Goal: Task Accomplishment & Management: Manage account settings

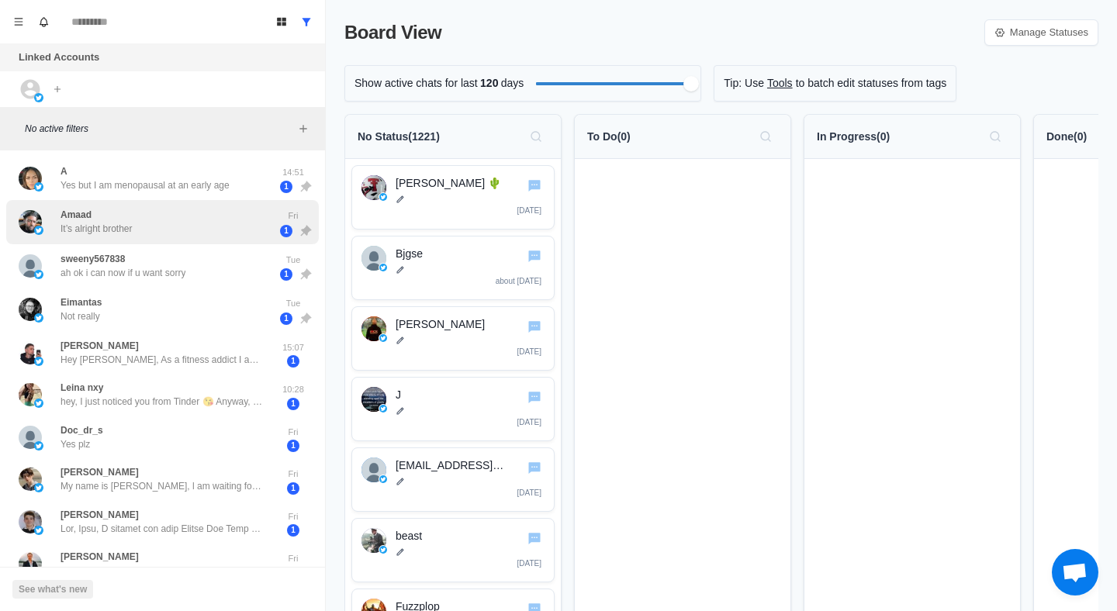
click at [187, 222] on div "[PERSON_NAME] It’s alright brother" at bounding box center [146, 222] width 255 height 32
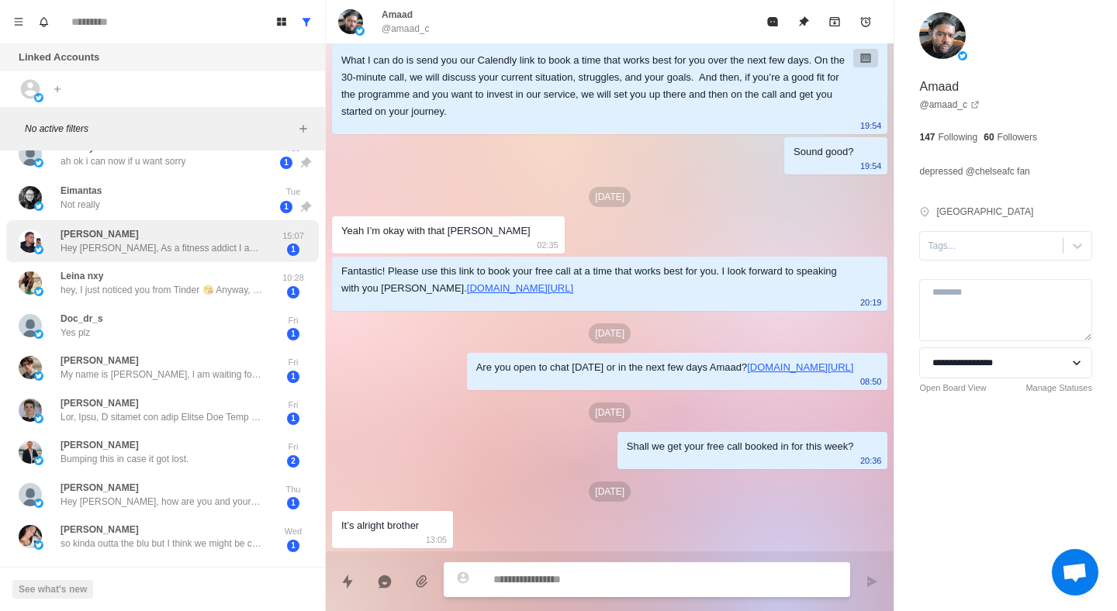
scroll to position [144, 0]
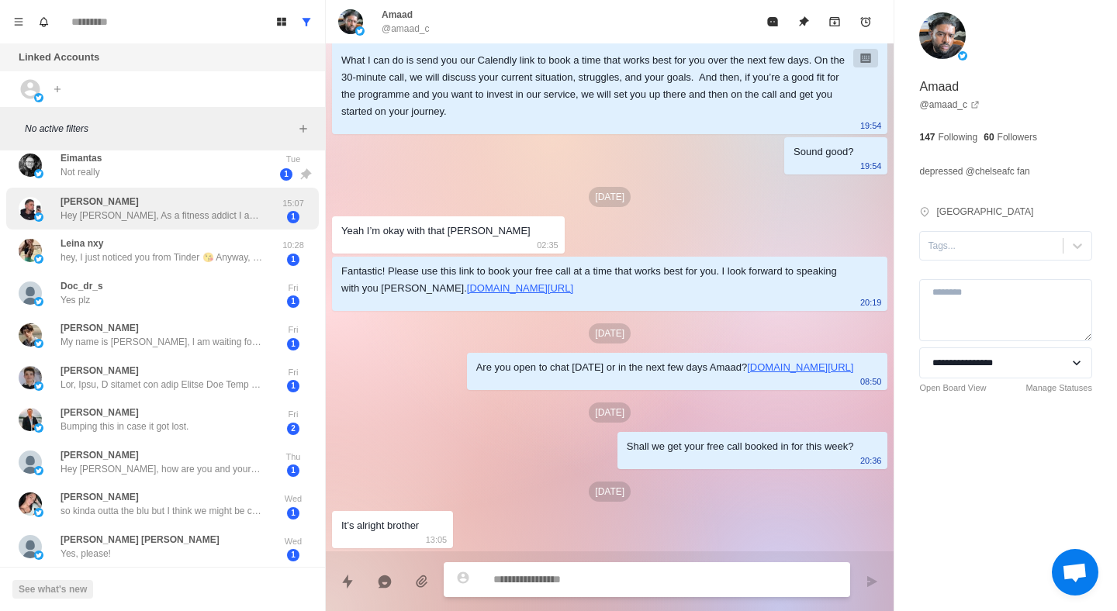
click at [219, 219] on p "Hey [PERSON_NAME], As a fitness addict I absolutely love what you share here. I…" at bounding box center [162, 216] width 202 height 14
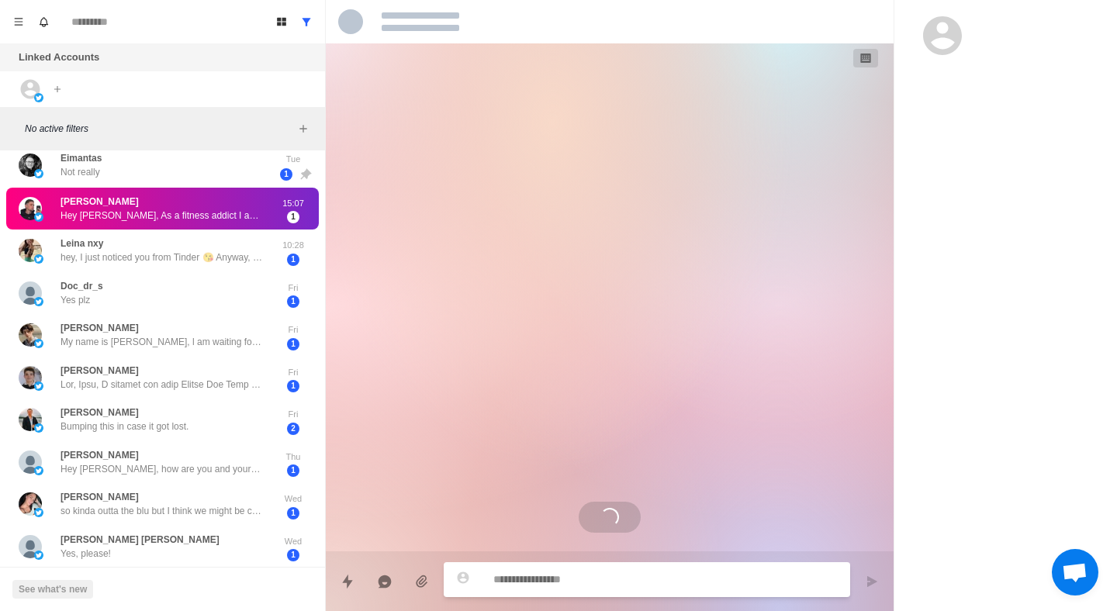
scroll to position [0, 0]
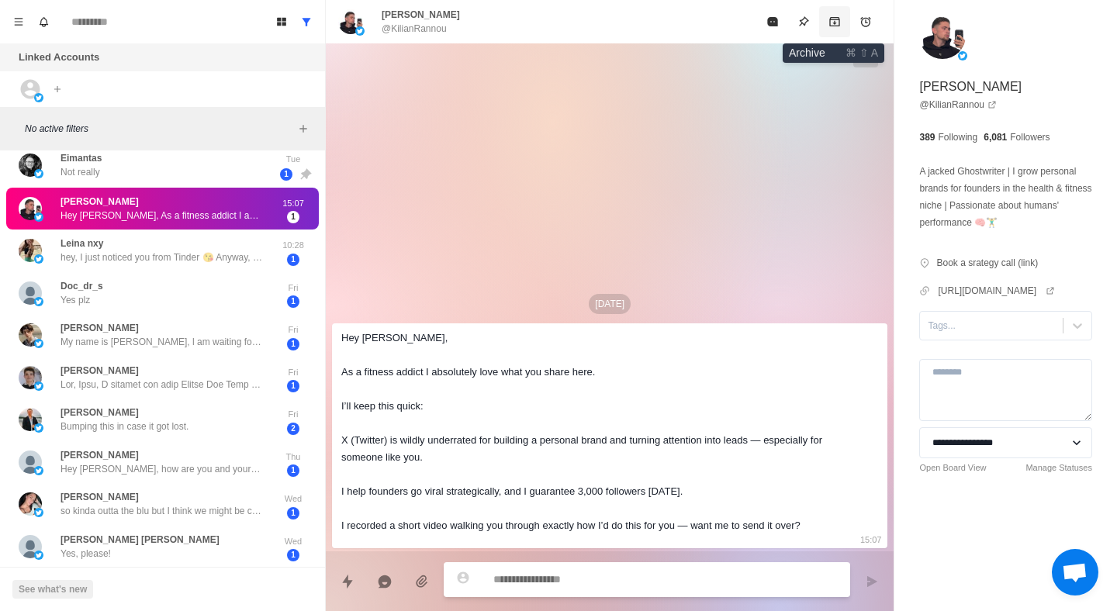
click at [839, 22] on icon "Archive" at bounding box center [835, 21] width 10 height 9
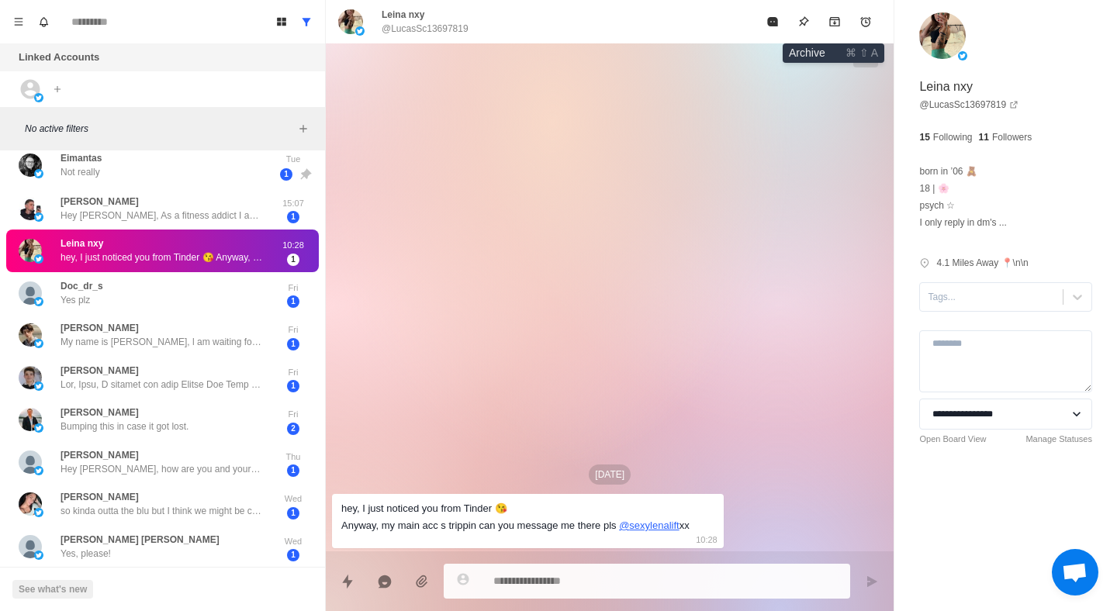
click at [836, 22] on icon "Archive" at bounding box center [835, 21] width 10 height 9
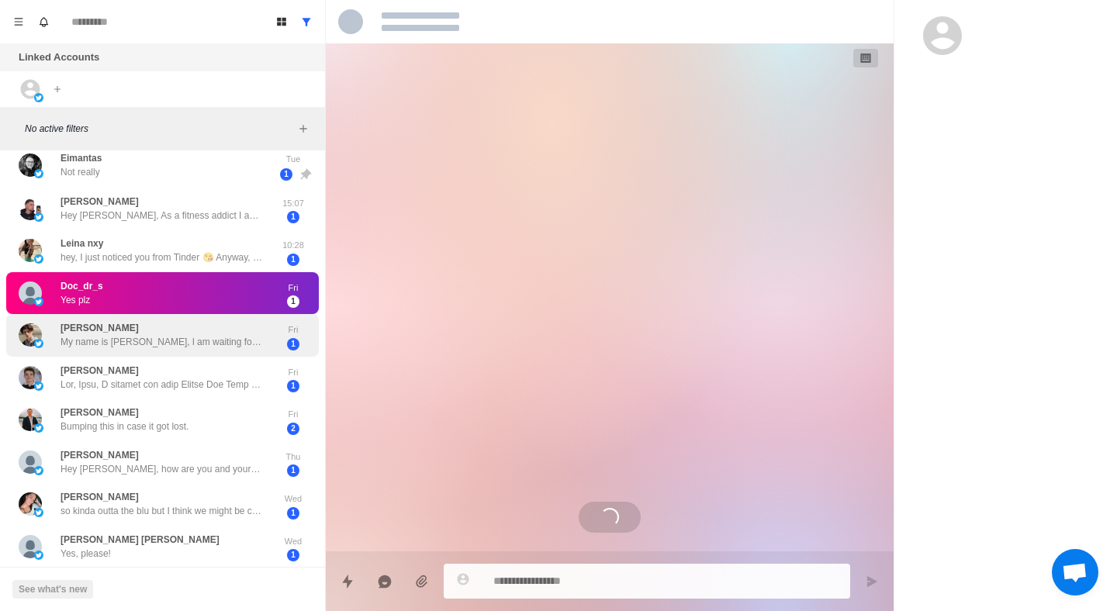
click at [187, 340] on p "My name is [PERSON_NAME], l am waiting for you in front of the camera, come and…" at bounding box center [162, 342] width 202 height 14
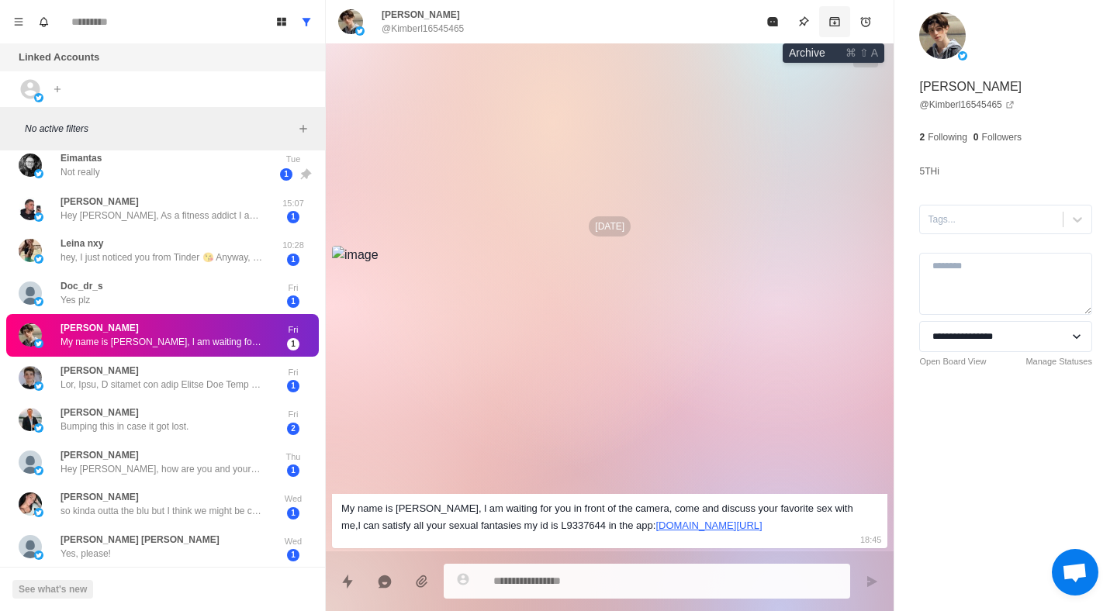
click at [832, 29] on button "Archive" at bounding box center [834, 21] width 31 height 31
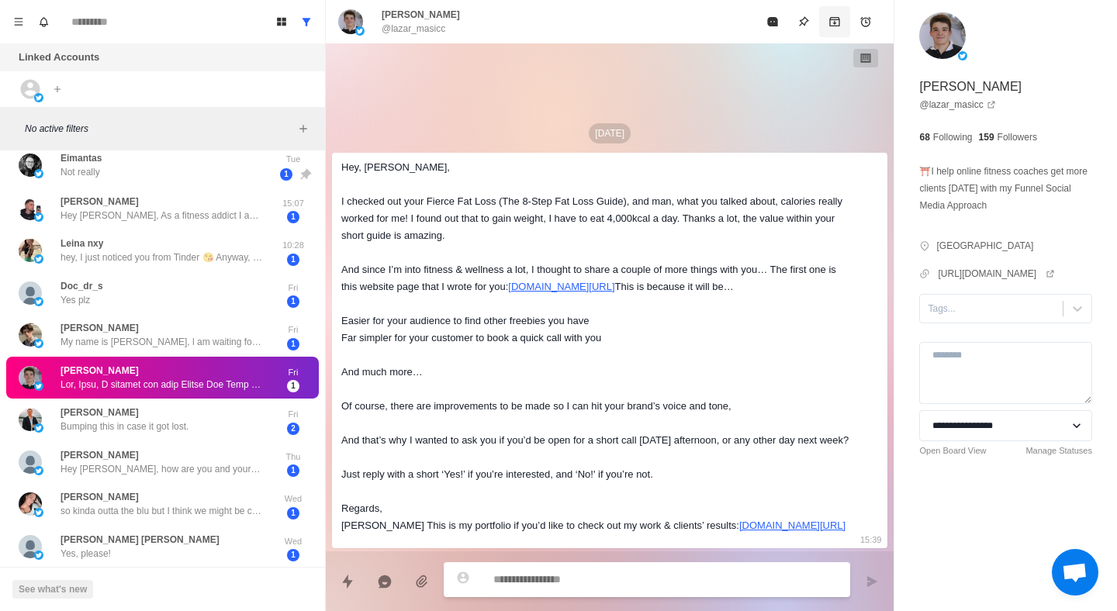
scroll to position [61, 0]
click at [832, 26] on icon "Archive" at bounding box center [835, 22] width 12 height 12
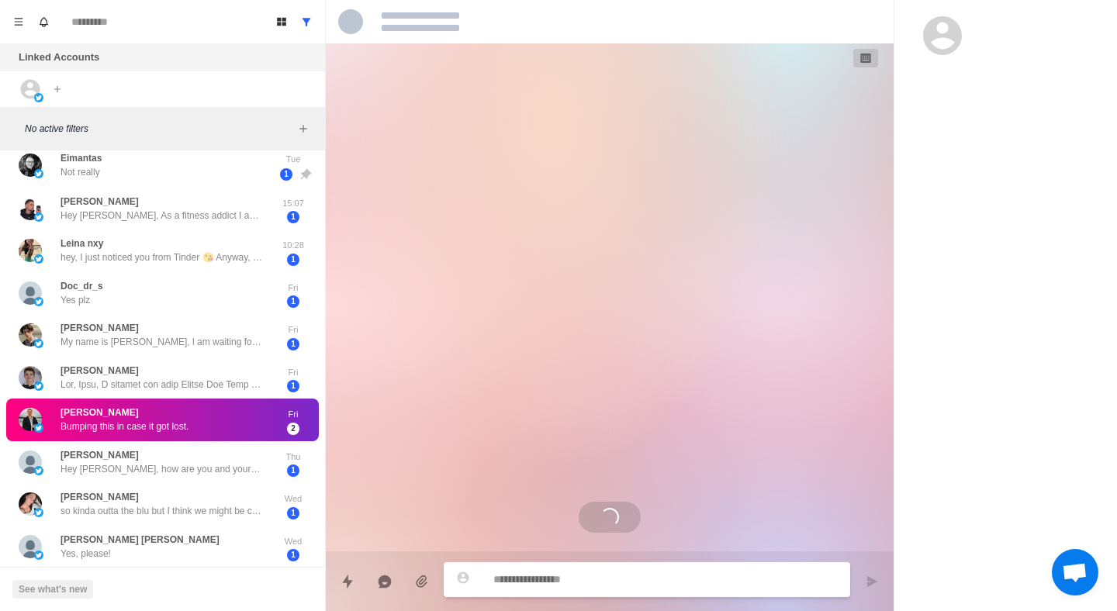
scroll to position [0, 0]
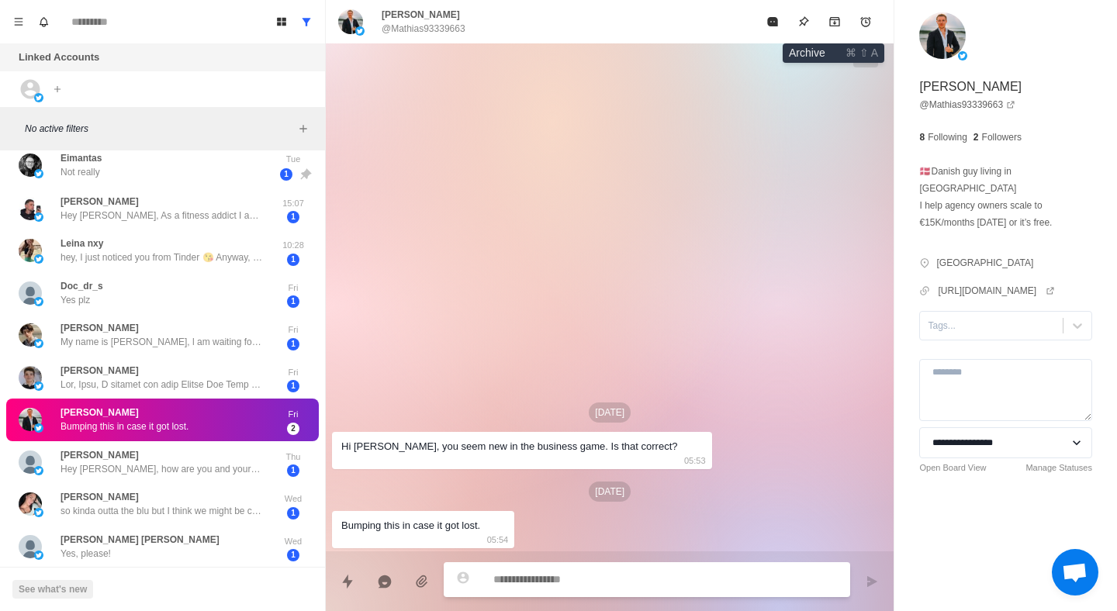
click at [832, 26] on icon "Archive" at bounding box center [835, 22] width 12 height 12
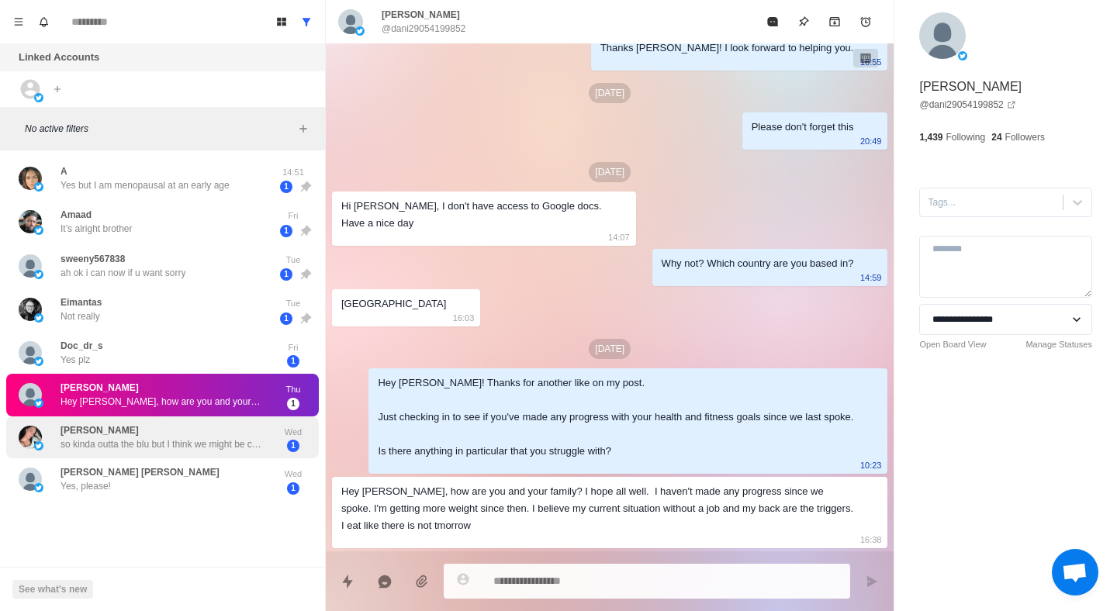
click at [232, 450] on p "so kinda outta the blu but I think we might be close &amp; i recently dumped my…" at bounding box center [162, 445] width 202 height 14
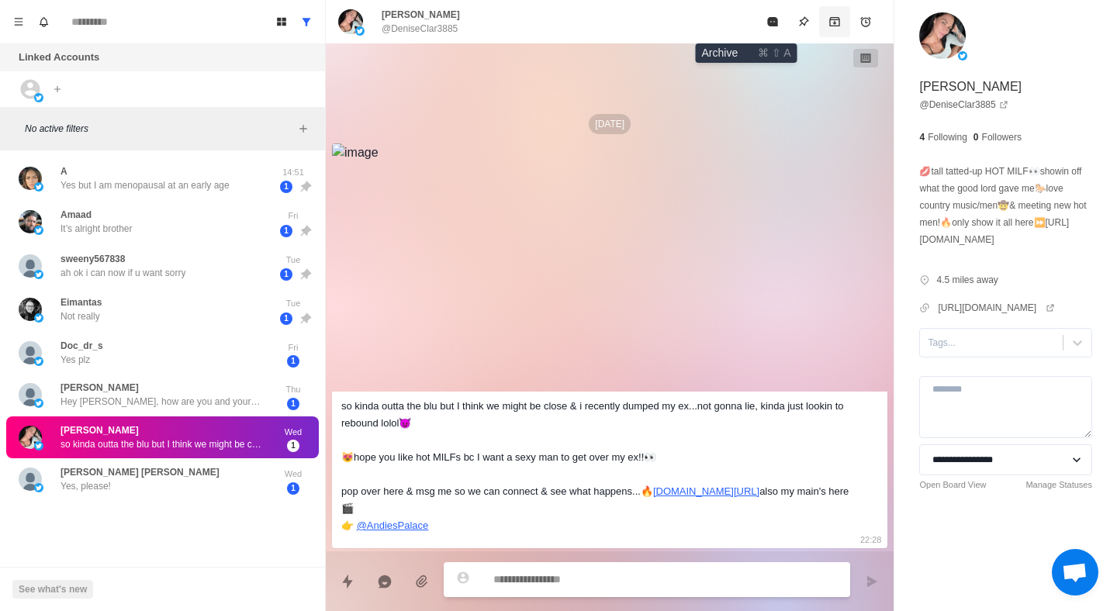
click at [829, 24] on icon "Archive" at bounding box center [835, 22] width 12 height 12
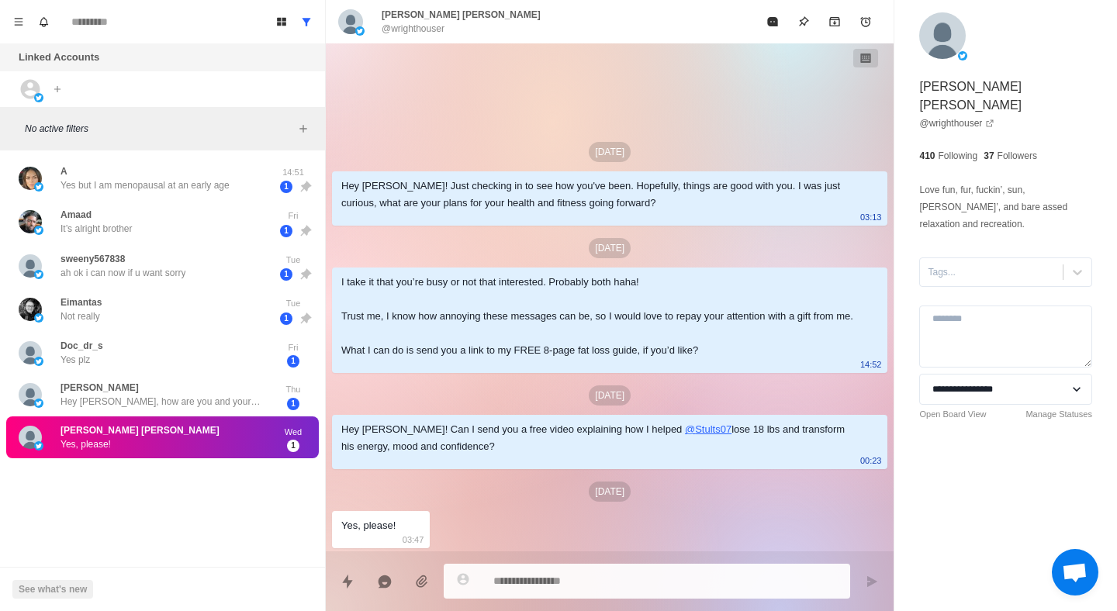
type textarea "*"
